Goal: Find specific page/section: Find specific page/section

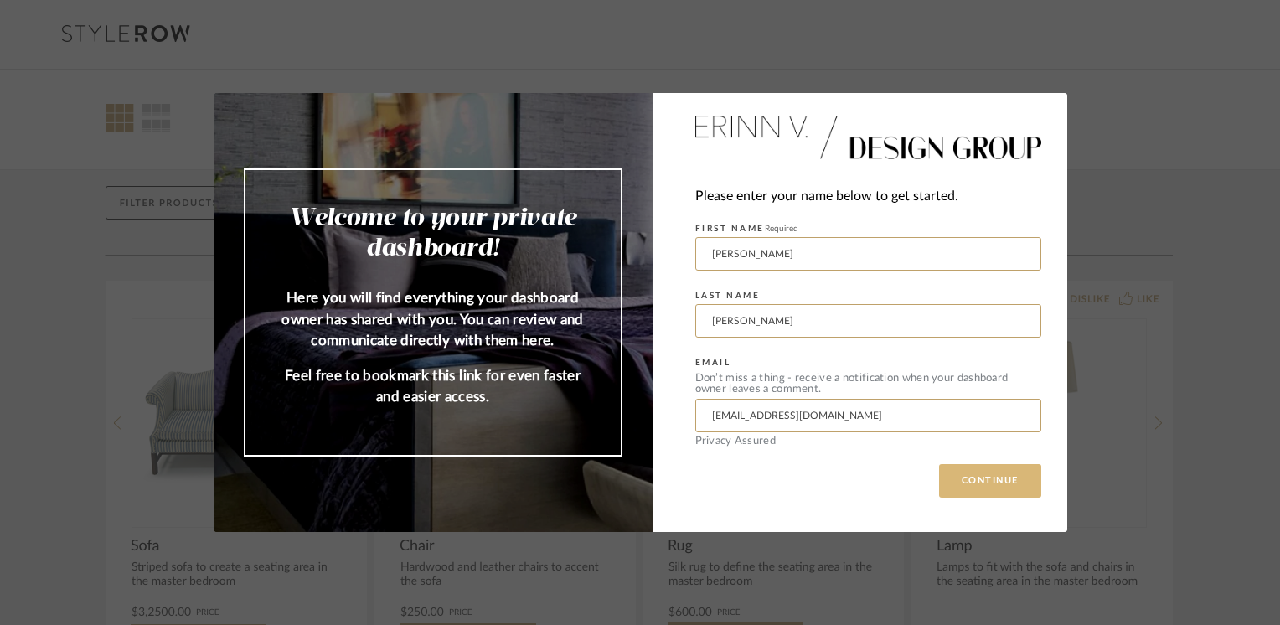
click at [1005, 477] on button "CONTINUE" at bounding box center [990, 480] width 102 height 33
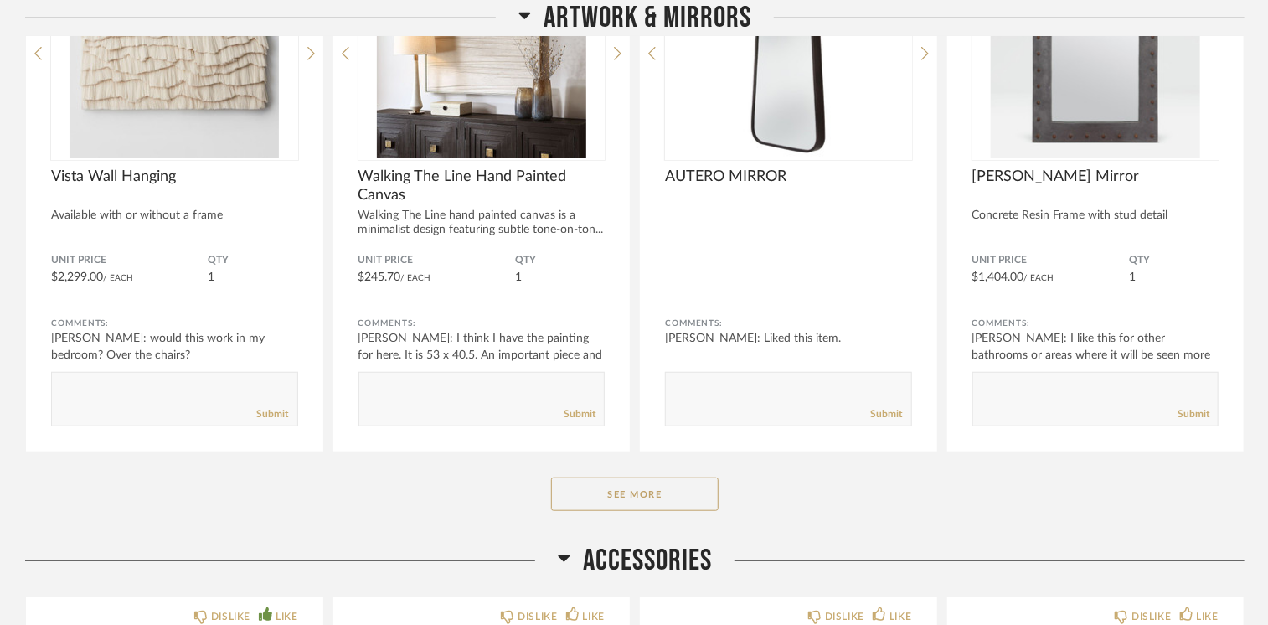
scroll to position [9973, 0]
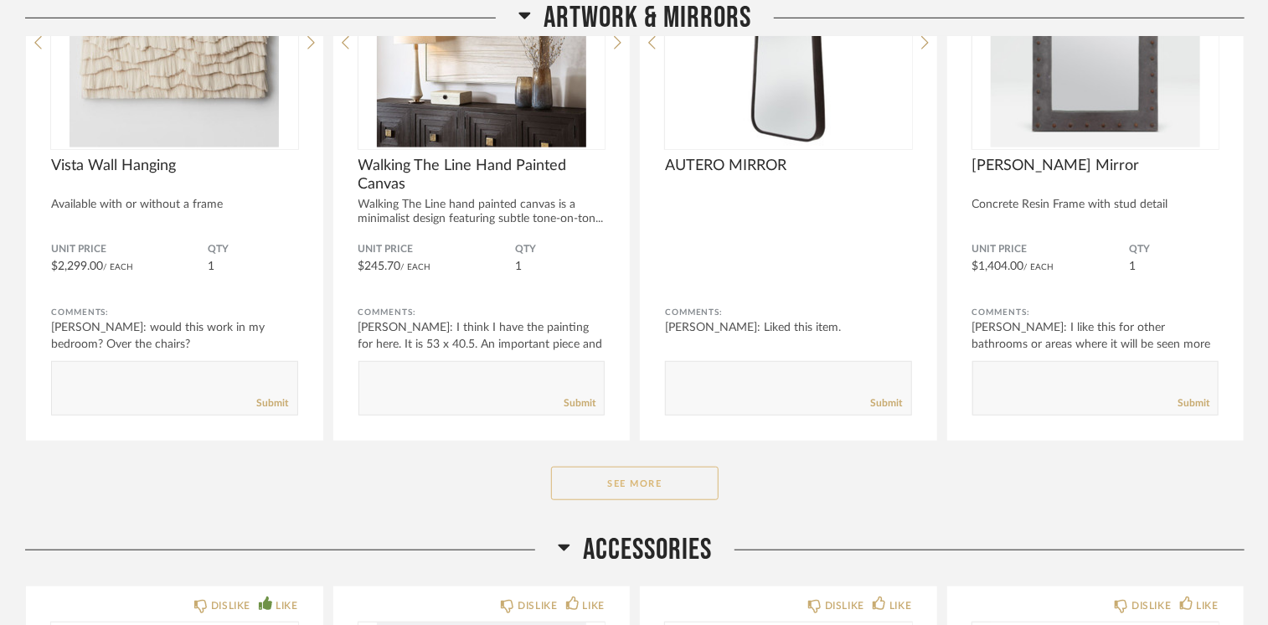
click at [632, 481] on button "See More" at bounding box center [634, 482] width 167 height 33
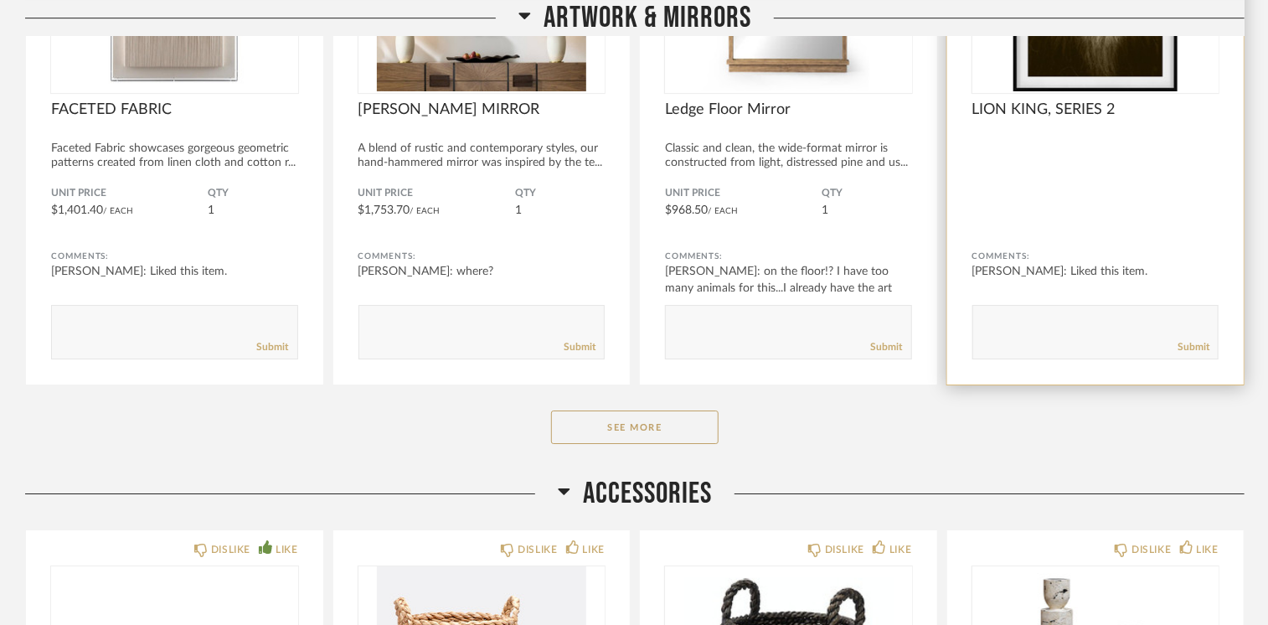
scroll to position [12234, 0]
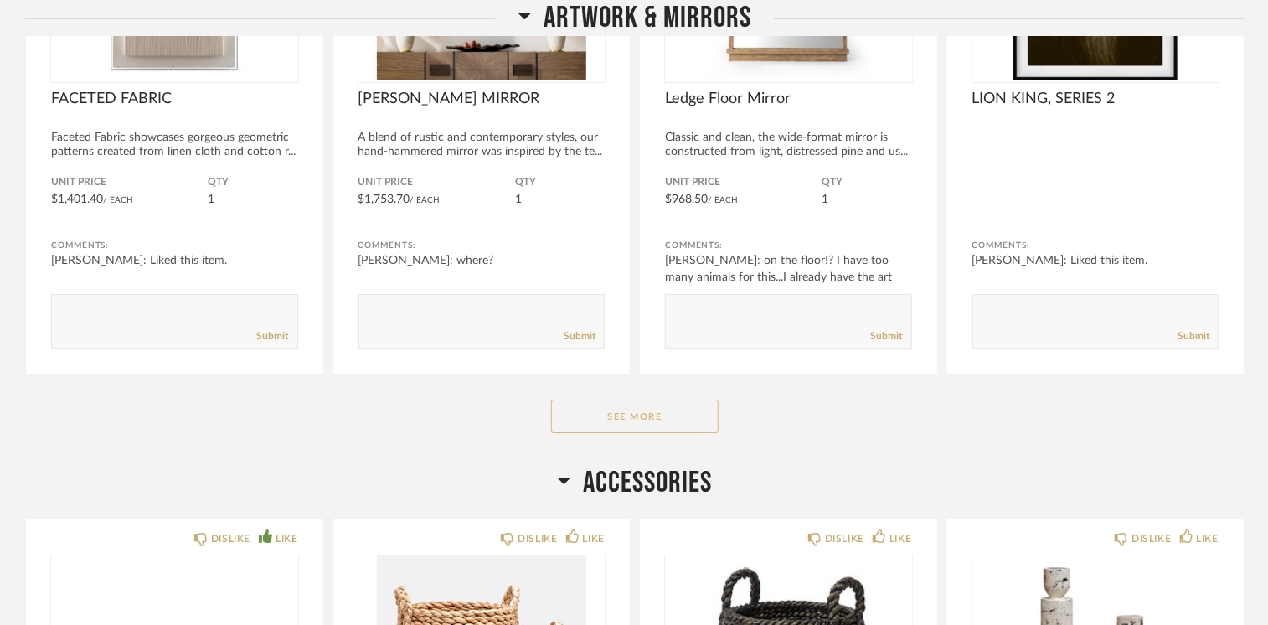
click at [616, 399] on button "See More" at bounding box center [634, 415] width 167 height 33
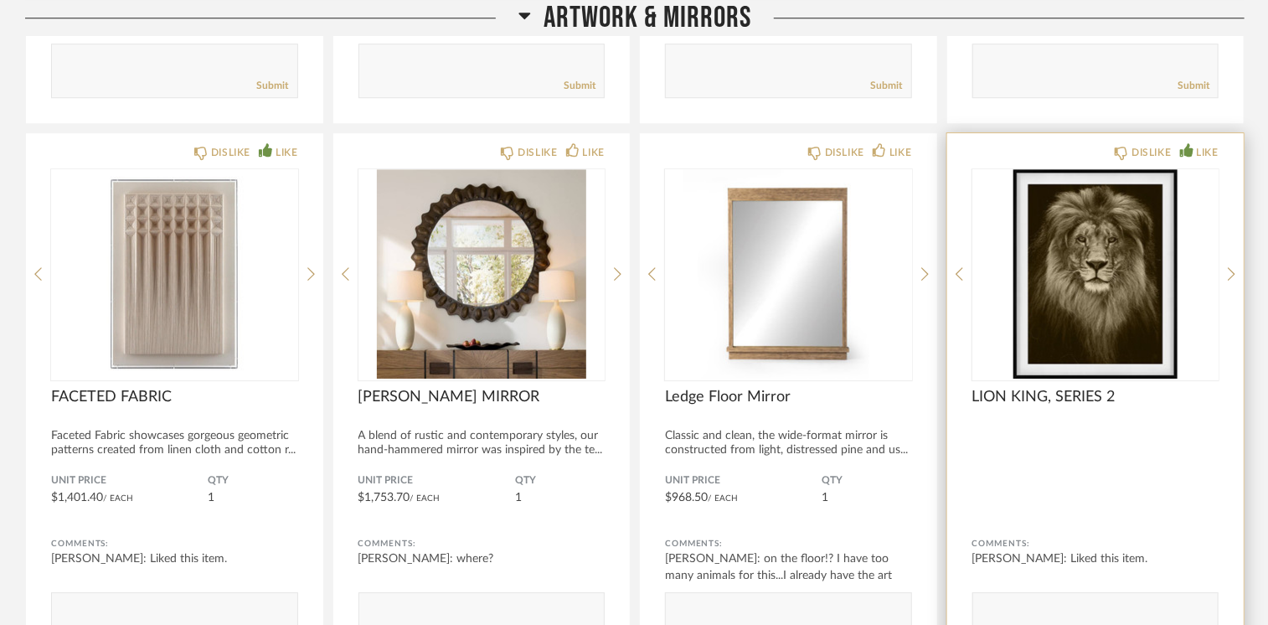
scroll to position [11899, 0]
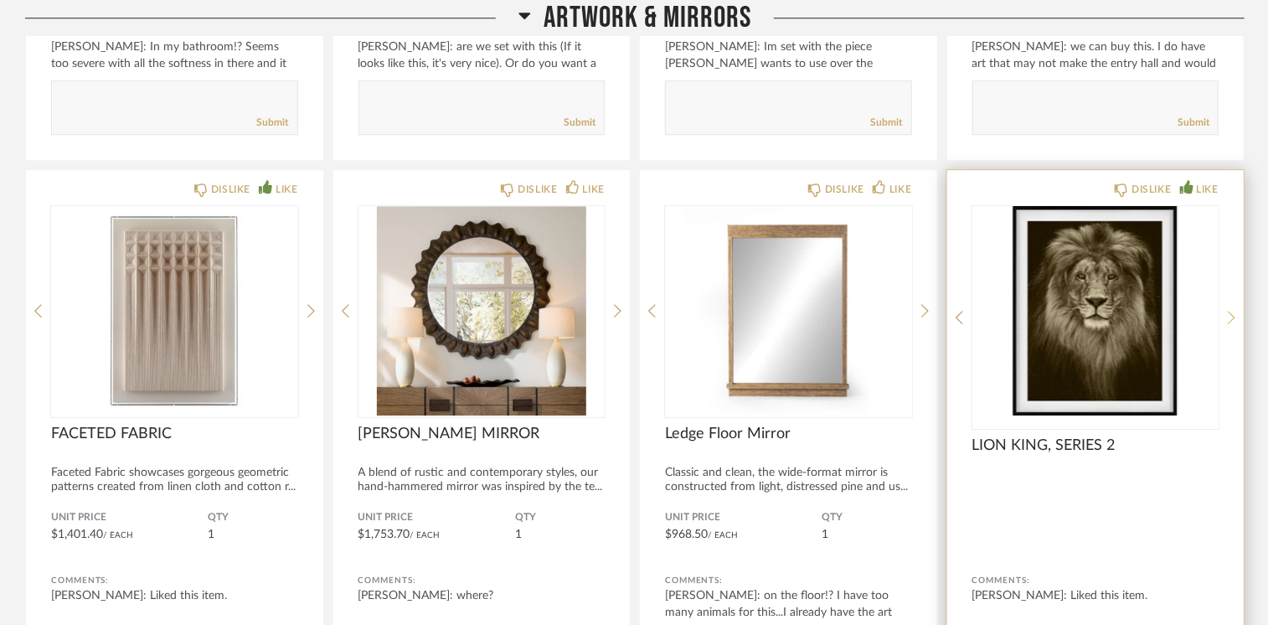
click at [1229, 296] on div at bounding box center [1232, 317] width 8 height 223
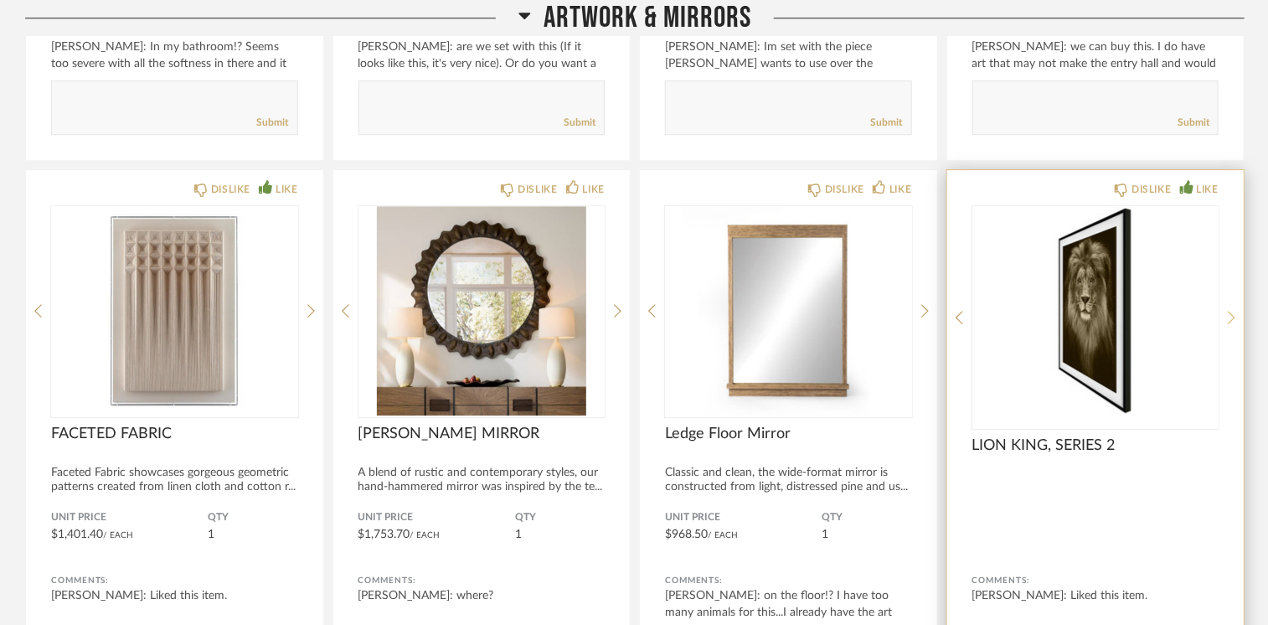
click at [1229, 296] on div at bounding box center [1232, 317] width 8 height 223
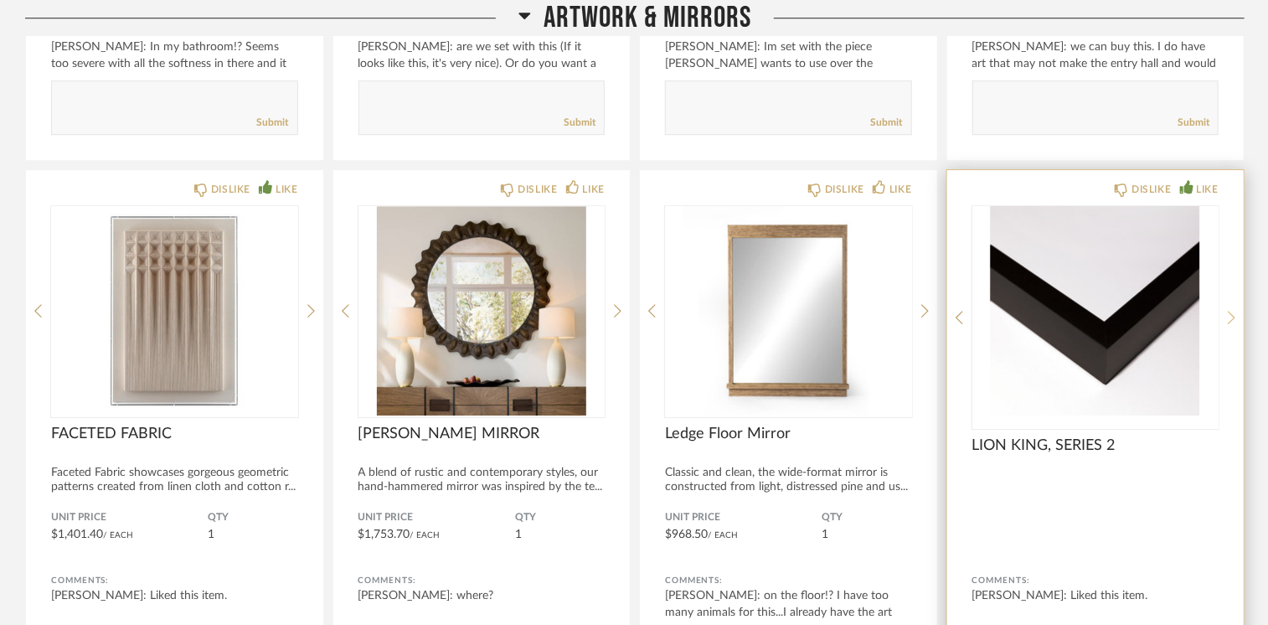
click at [1229, 296] on div at bounding box center [1232, 317] width 8 height 223
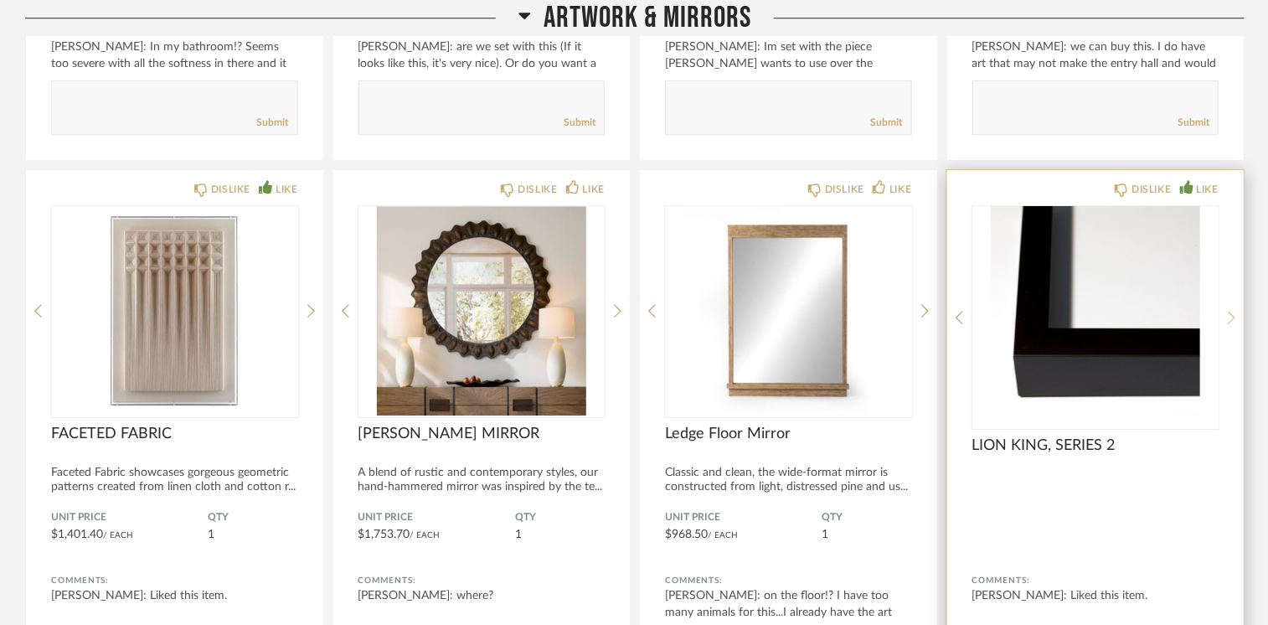
click at [1229, 296] on div at bounding box center [1232, 317] width 8 height 223
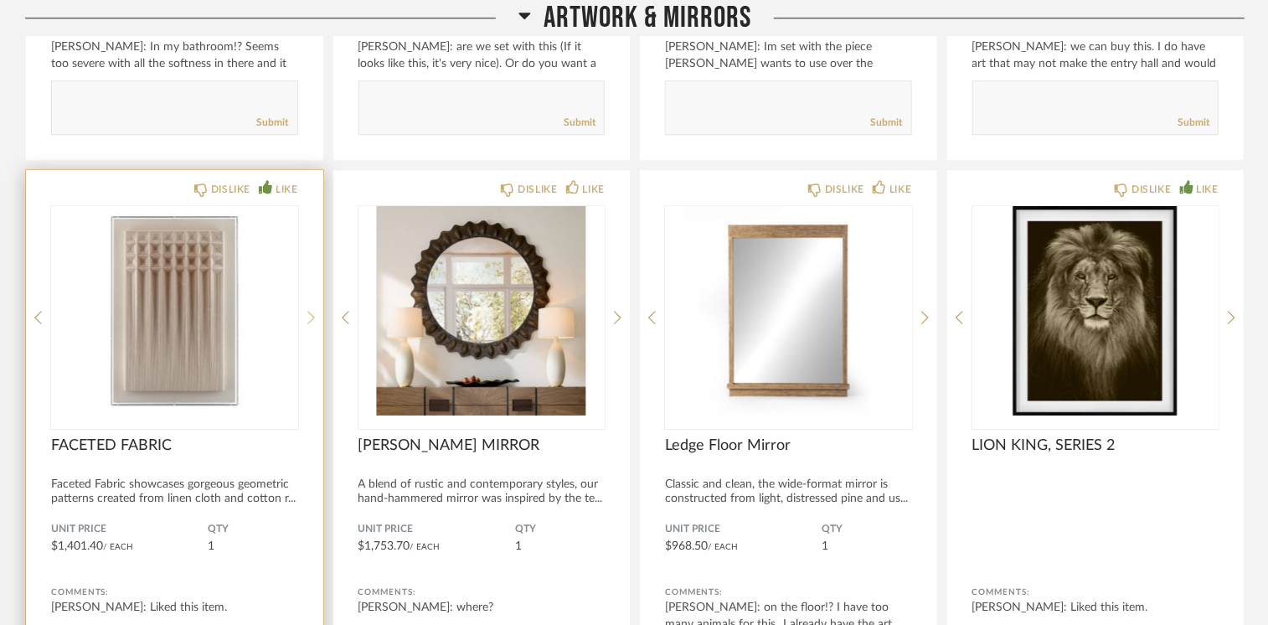
click at [307, 310] on icon at bounding box center [311, 317] width 8 height 15
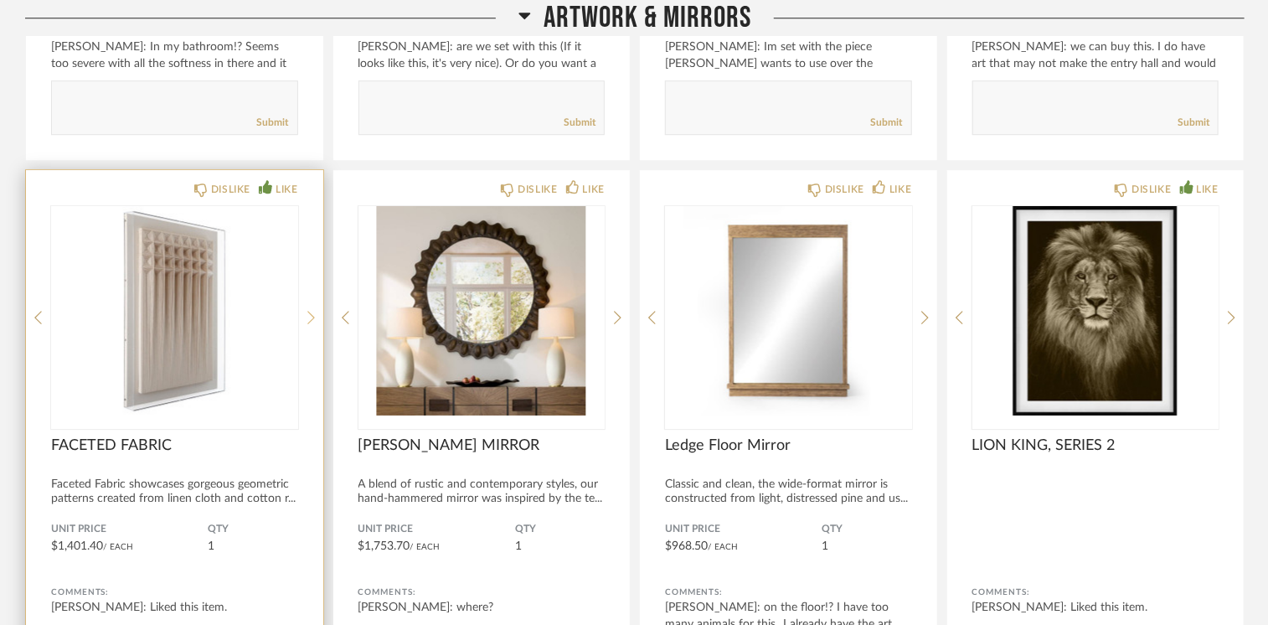
click at [307, 310] on icon at bounding box center [311, 317] width 8 height 15
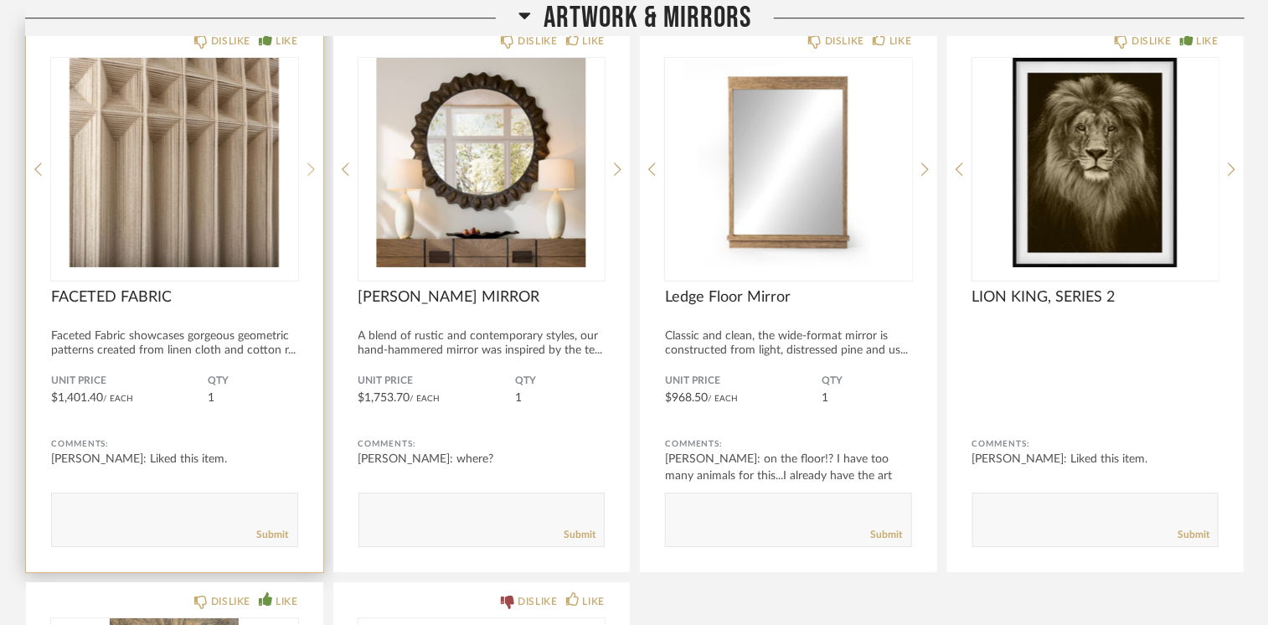
scroll to position [12066, 0]
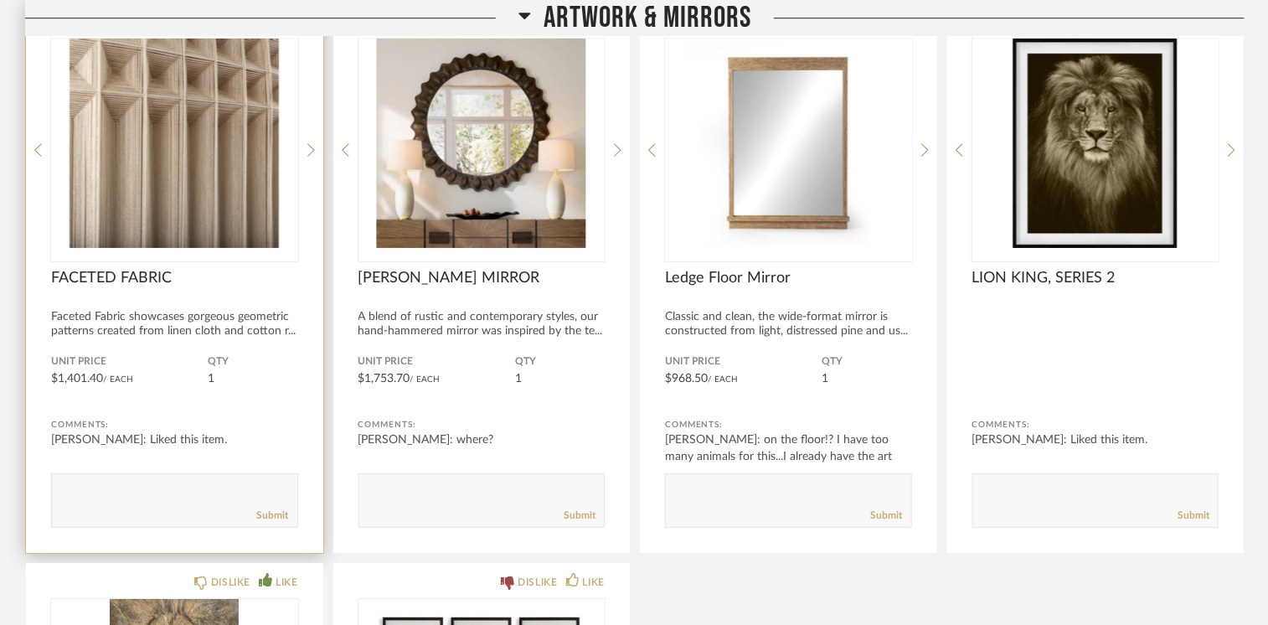
click at [180, 182] on img "3" at bounding box center [174, 143] width 247 height 209
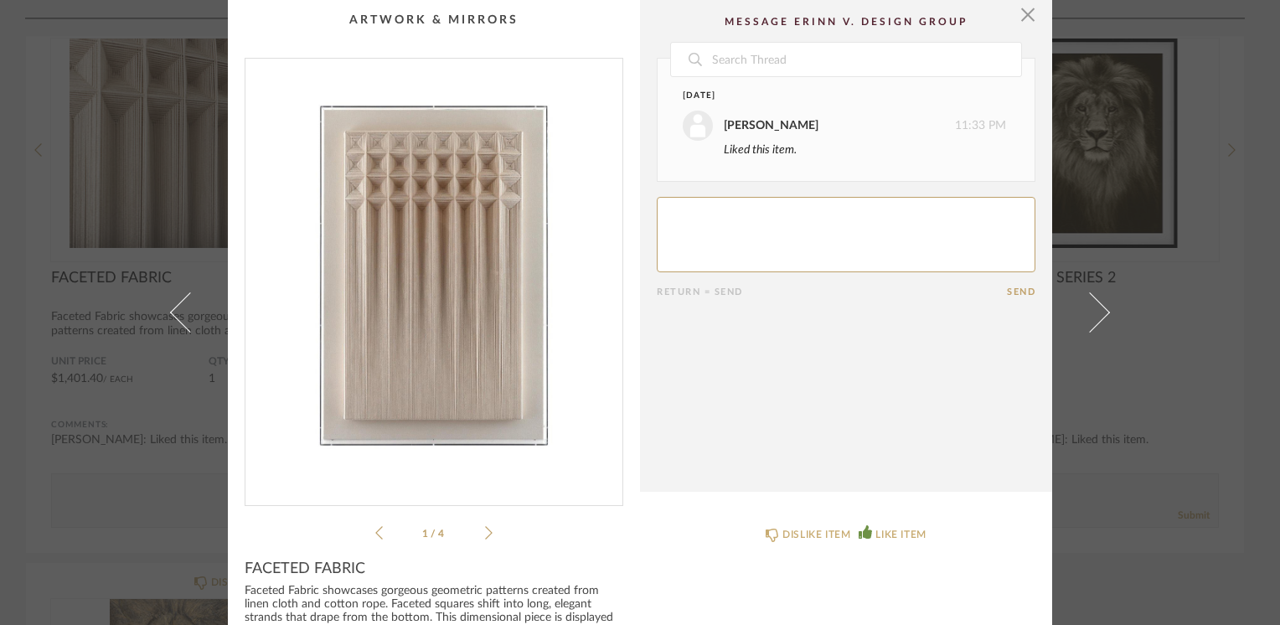
scroll to position [0, 0]
click at [1017, 15] on span "button" at bounding box center [1027, 16] width 33 height 33
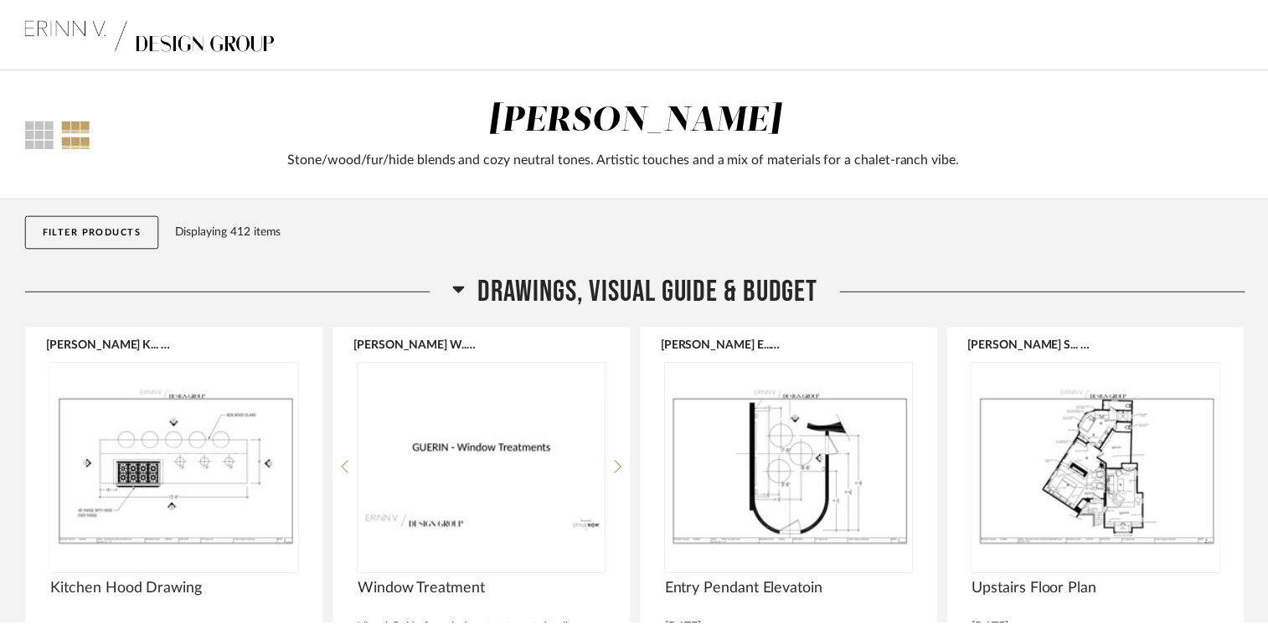
scroll to position [12066, 0]
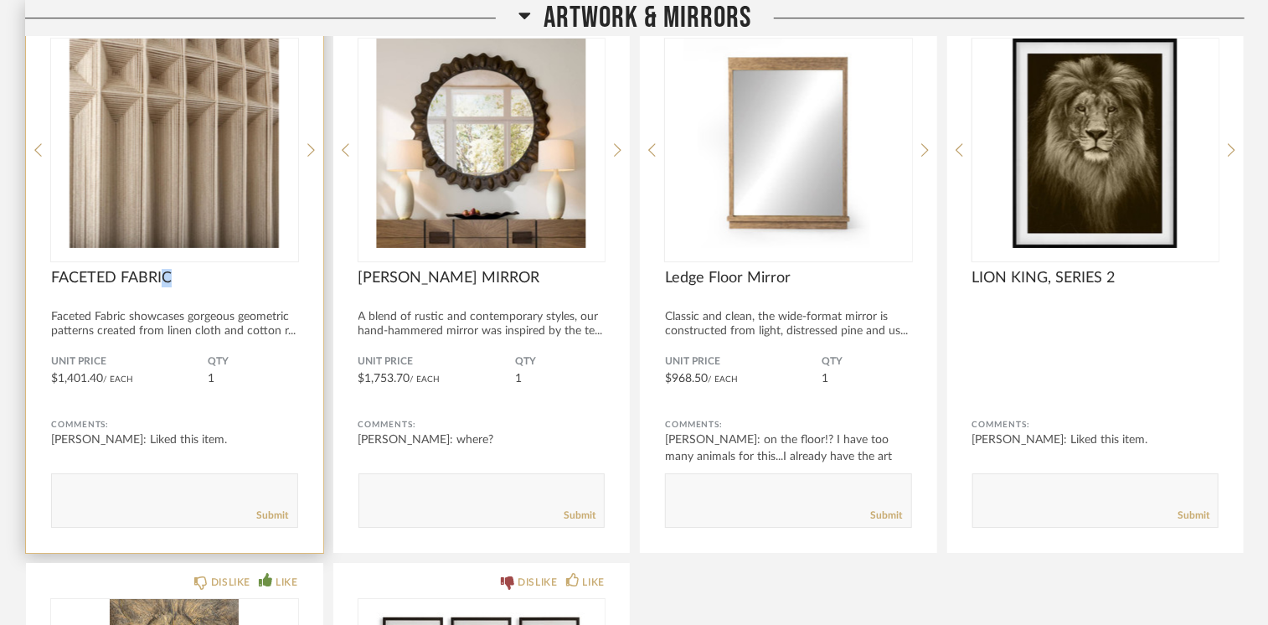
drag, startPoint x: 181, startPoint y: 263, endPoint x: 163, endPoint y: 266, distance: 17.9
click at [163, 269] on span "FACETED FABRIC" at bounding box center [174, 278] width 247 height 18
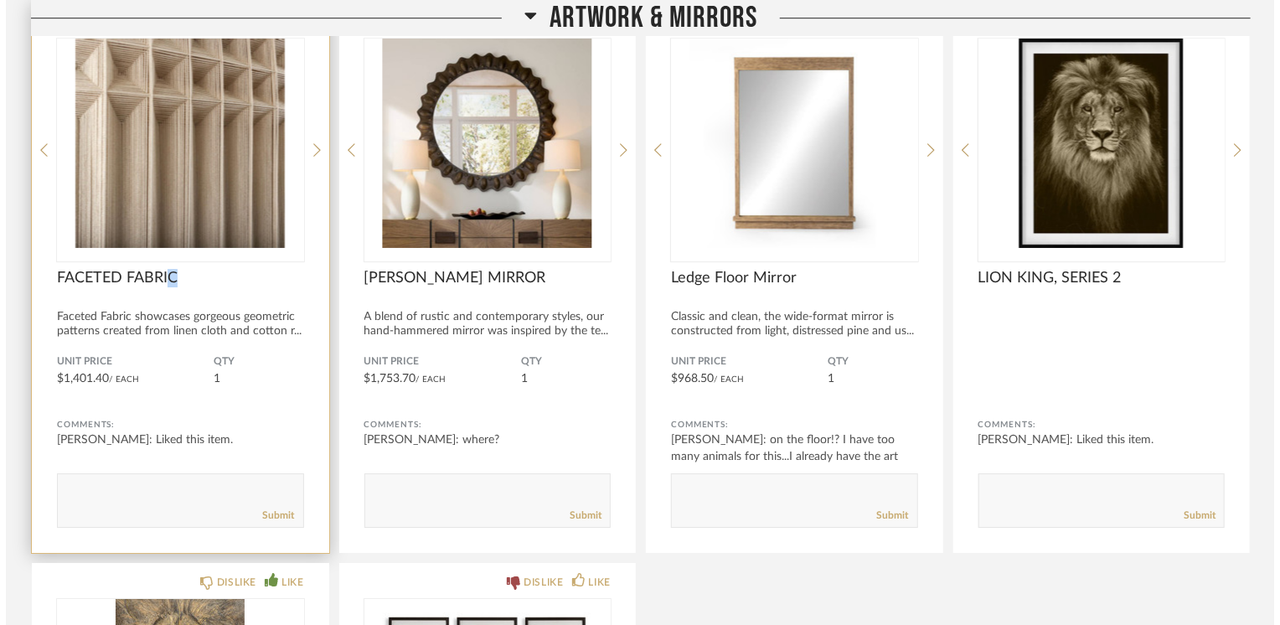
scroll to position [0, 0]
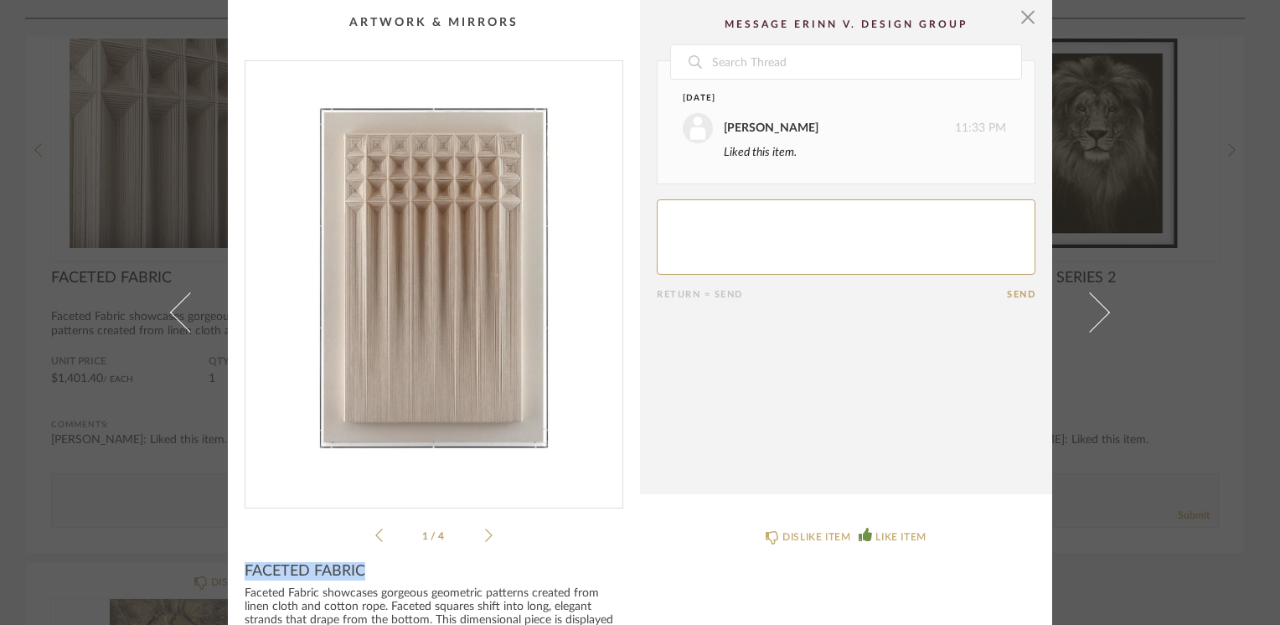
drag, startPoint x: 358, startPoint y: 569, endPoint x: 240, endPoint y: 571, distance: 118.1
click at [245, 571] on span "FACETED FABRIC" at bounding box center [305, 571] width 121 height 18
click at [1026, 18] on span "button" at bounding box center [1027, 16] width 33 height 33
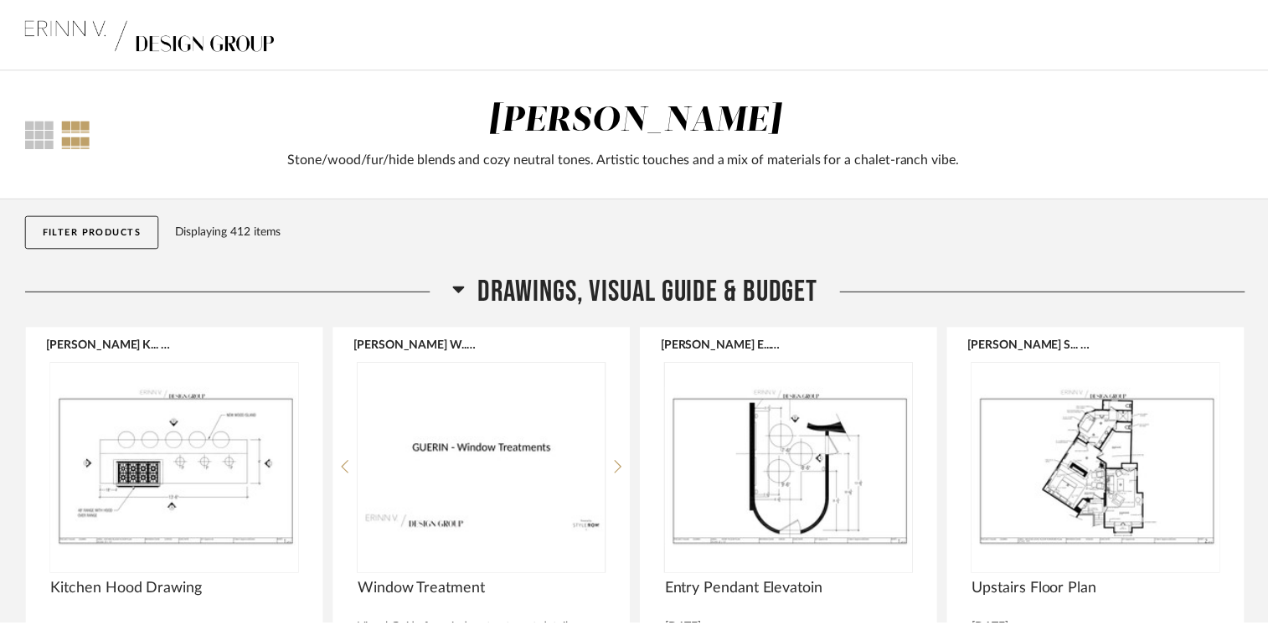
scroll to position [12066, 0]
